Goal: Navigation & Orientation: Understand site structure

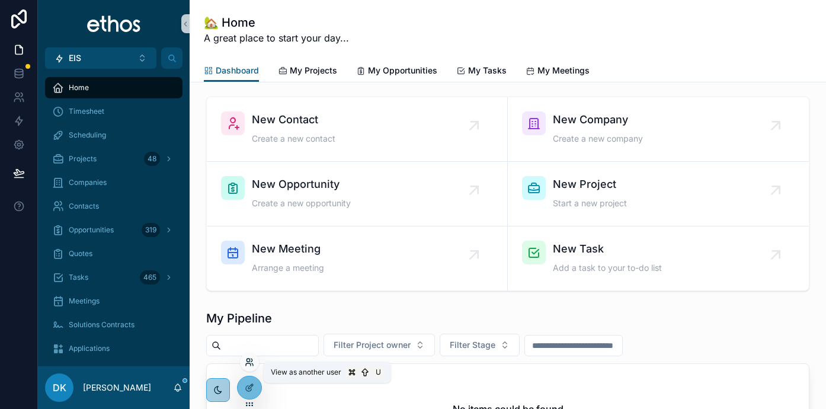
click at [251, 360] on icon at bounding box center [249, 361] width 9 height 9
click at [447, 33] on div "🏡 Home A great place to start your day..." at bounding box center [508, 29] width 608 height 31
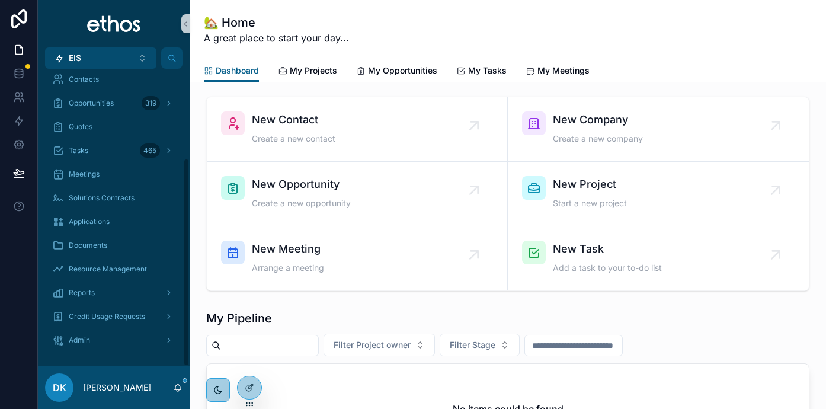
scroll to position [127, 0]
click at [106, 217] on span "Applications" at bounding box center [89, 221] width 41 height 9
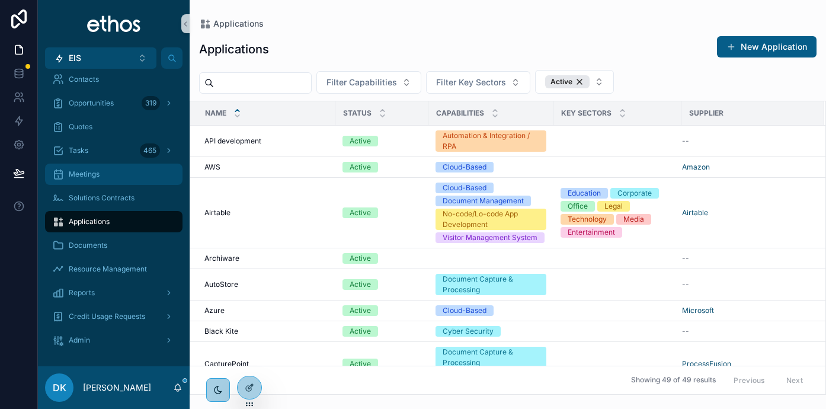
click at [99, 173] on span "Meetings" at bounding box center [84, 174] width 31 height 9
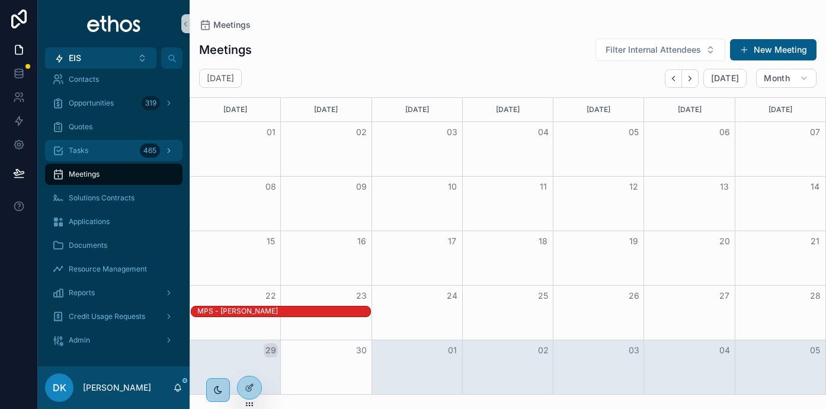
click at [100, 149] on div "Tasks 465" at bounding box center [113, 150] width 123 height 19
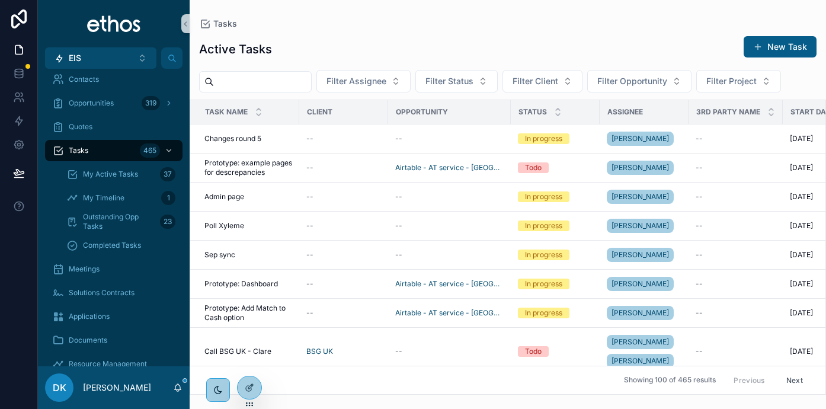
click at [112, 82] on div "Contacts" at bounding box center [113, 79] width 123 height 19
